Goal: Task Accomplishment & Management: Complete application form

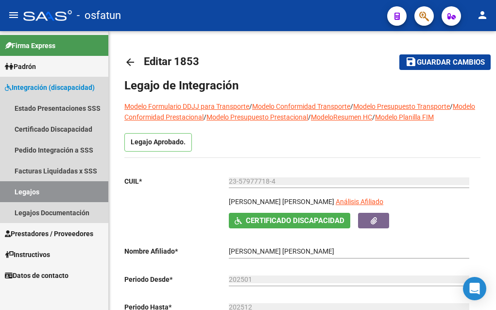
click at [36, 191] on link "Legajos" at bounding box center [54, 191] width 108 height 21
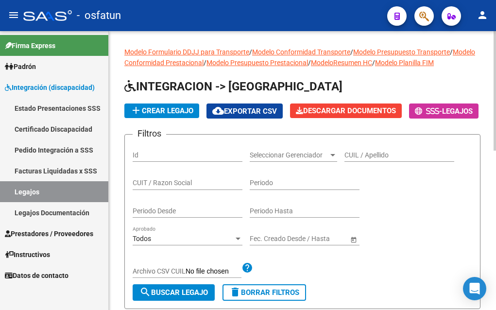
click at [365, 159] on input "CUIL / Apellido" at bounding box center [400, 155] width 110 height 8
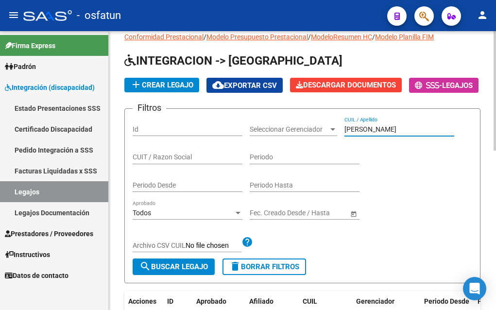
scroll to position [49, 0]
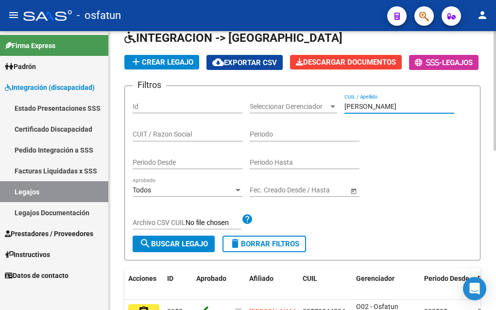
type input "[PERSON_NAME]"
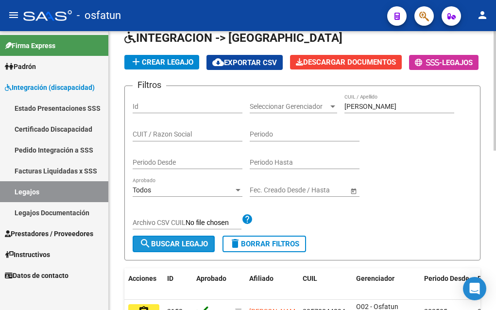
click at [178, 248] on span "search Buscar Legajo" at bounding box center [173, 244] width 69 height 9
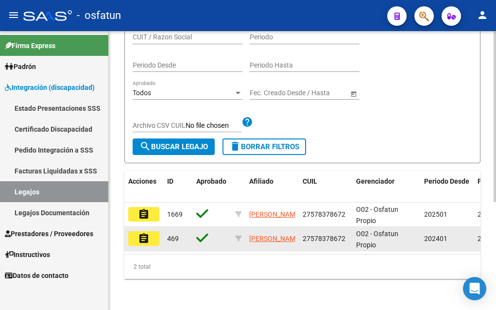
scroll to position [176, 0]
click at [144, 234] on mat-icon "assignment" at bounding box center [144, 239] width 12 height 12
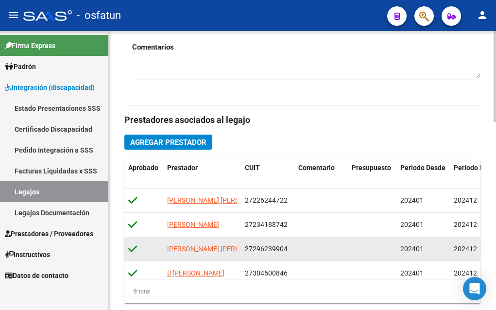
scroll to position [340, 0]
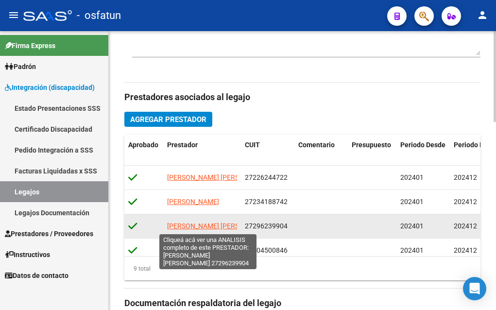
click at [203, 227] on span "[PERSON_NAME] [PERSON_NAME]" at bounding box center [219, 226] width 105 height 8
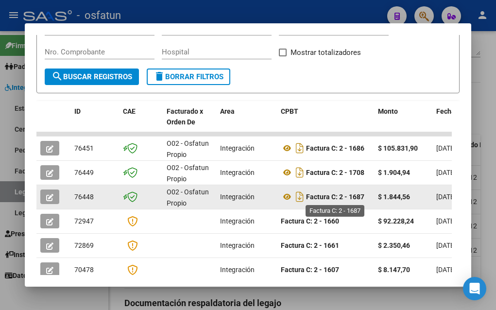
scroll to position [235, 0]
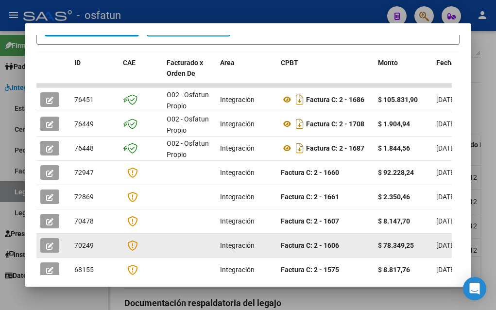
click at [51, 243] on icon "button" at bounding box center [49, 246] width 7 height 7
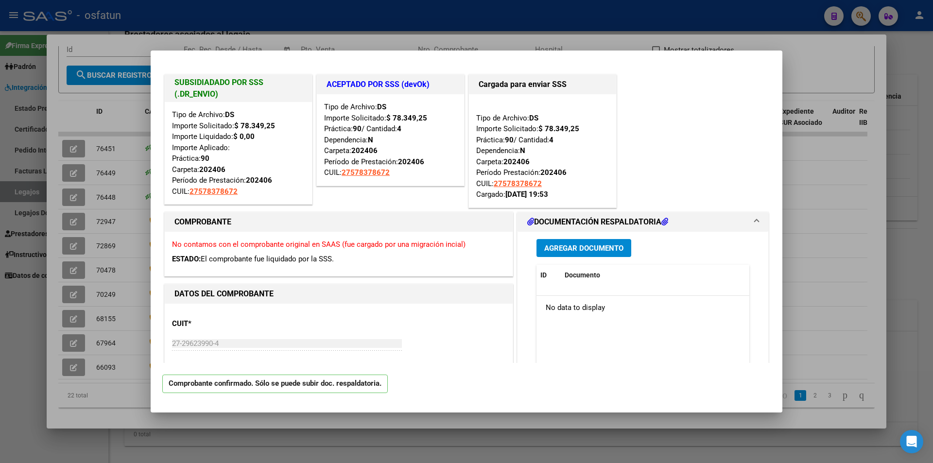
scroll to position [0, 0]
click at [115, 310] on div at bounding box center [466, 231] width 933 height 463
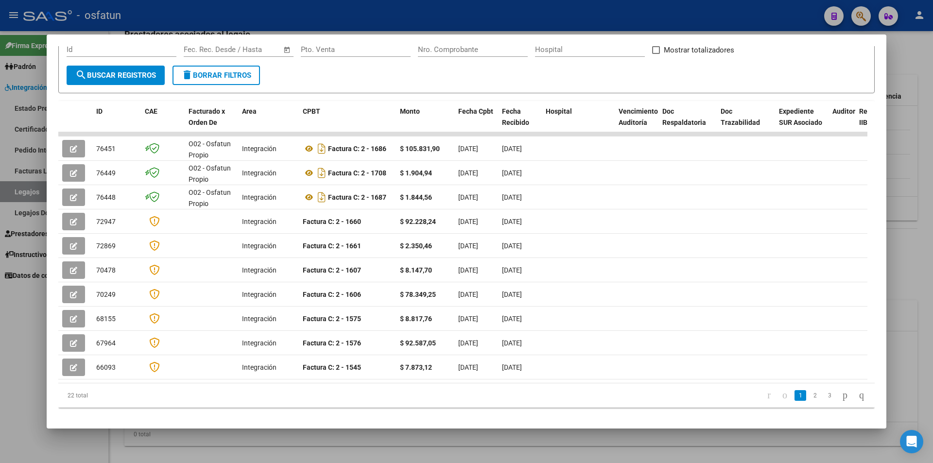
click at [122, 310] on div "Análisis Prestador - CUIT: 27296239904 cloud_download Exportar CSV ABM ARCA Imp…" at bounding box center [466, 162] width 817 height 528
click at [67, 112] on datatable-header-cell at bounding box center [75, 122] width 34 height 43
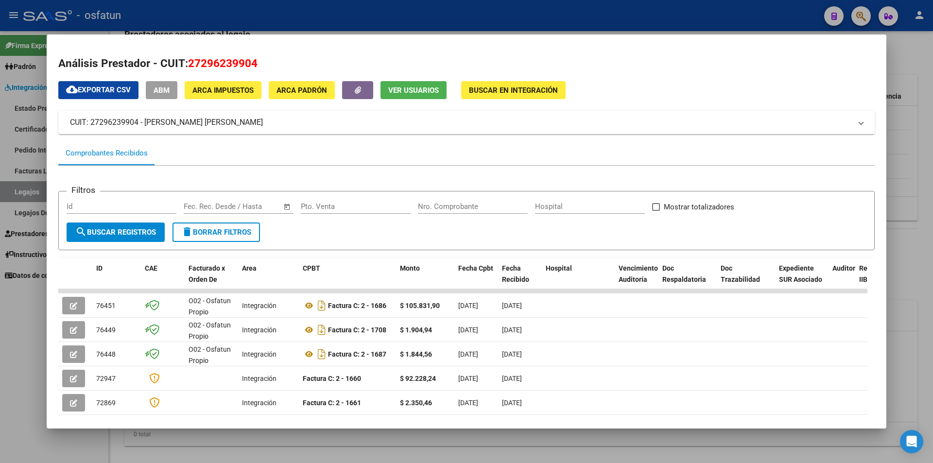
drag, startPoint x: 5, startPoint y: 367, endPoint x: 28, endPoint y: 364, distance: 23.1
click at [6, 310] on div at bounding box center [466, 231] width 933 height 463
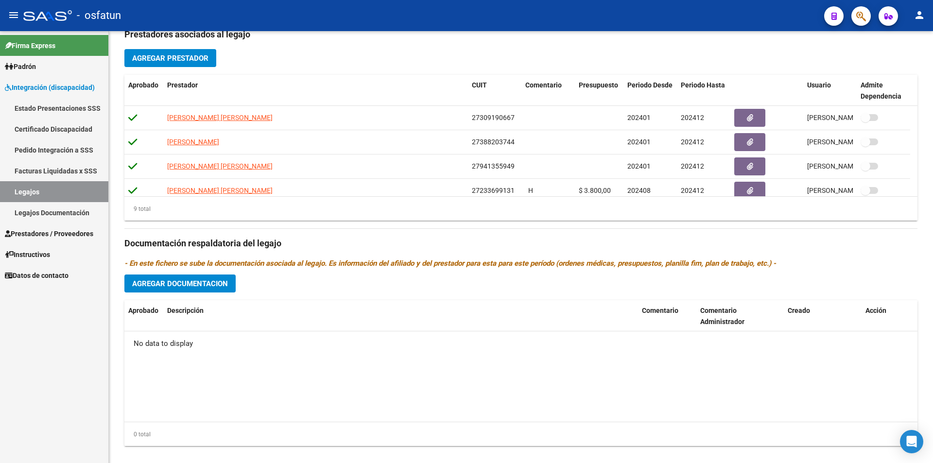
scroll to position [131, 0]
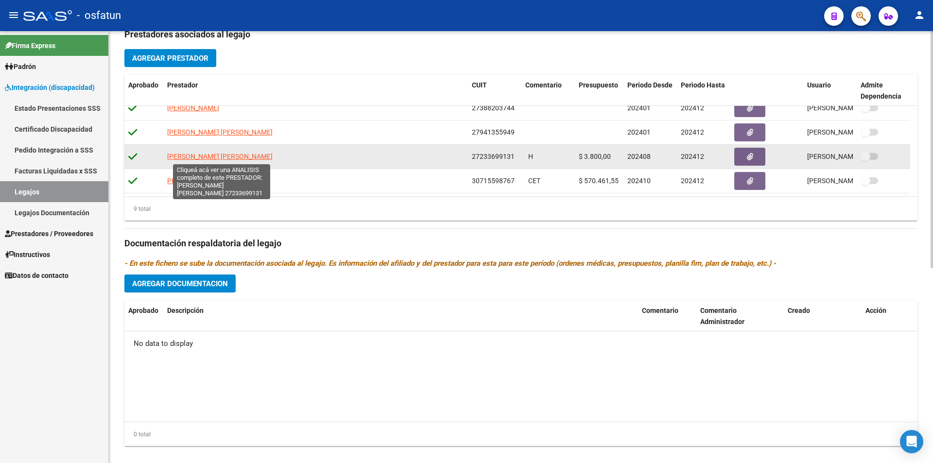
click at [198, 157] on span "[PERSON_NAME] [PERSON_NAME]" at bounding box center [219, 157] width 105 height 8
type textarea "27233699131"
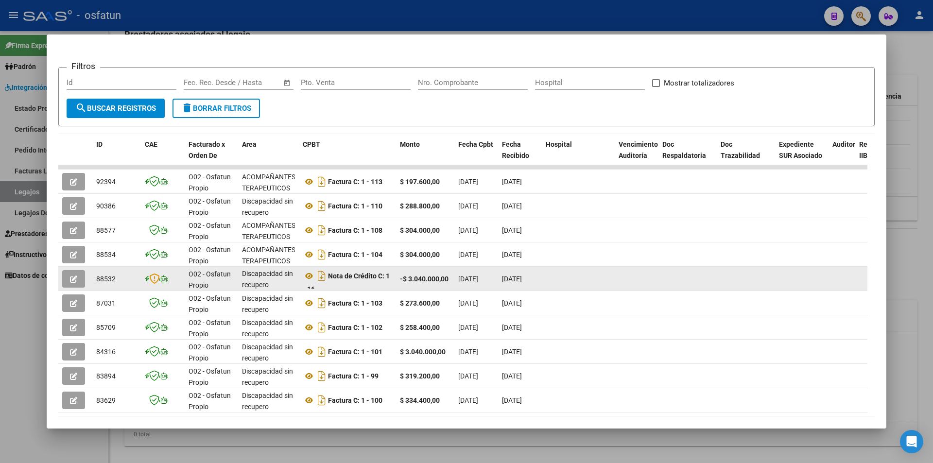
scroll to position [146, 0]
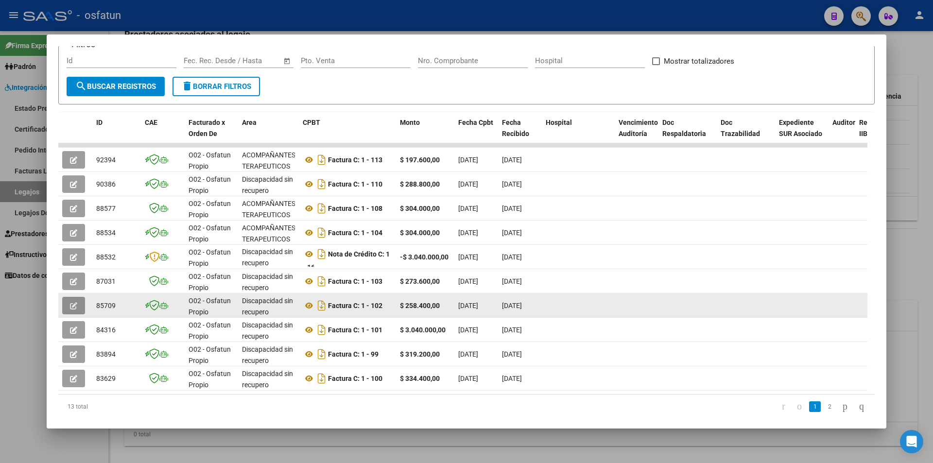
click at [71, 305] on icon "button" at bounding box center [73, 305] width 7 height 7
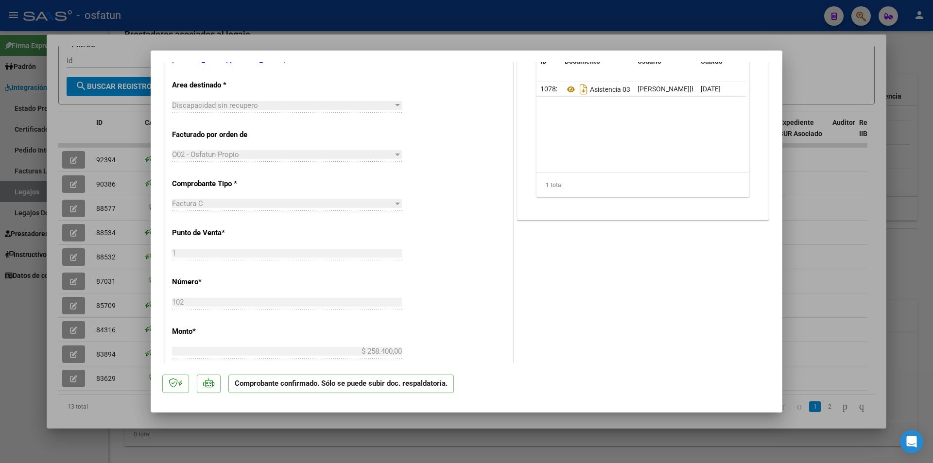
scroll to position [0, 0]
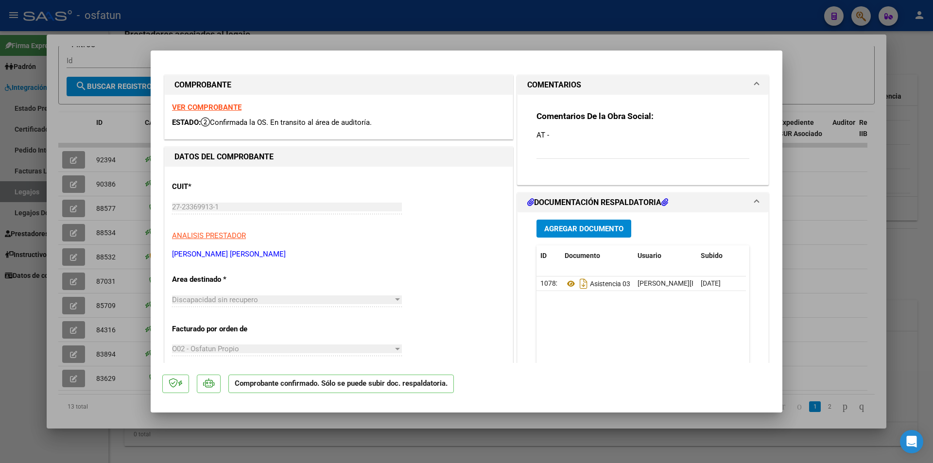
click at [77, 310] on div at bounding box center [466, 231] width 933 height 463
type input "$ 0,00"
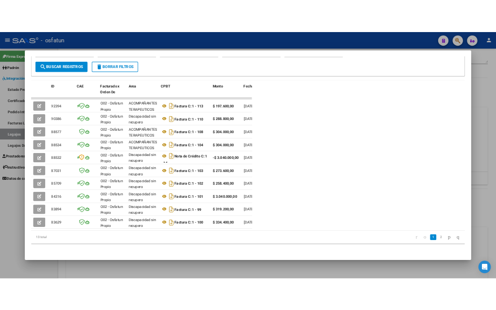
scroll to position [193, 0]
